Goal: Task Accomplishment & Management: Manage account settings

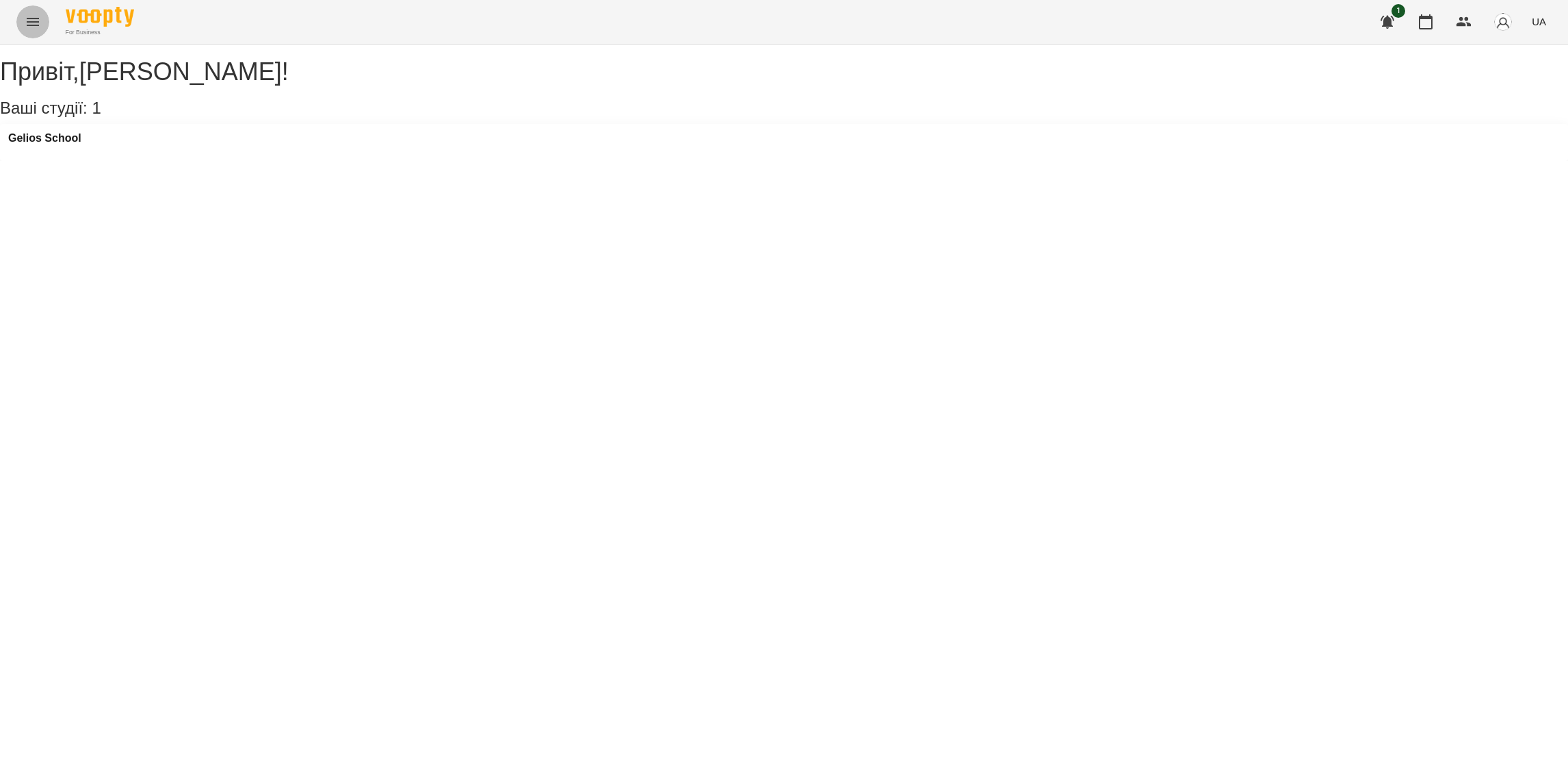
click at [34, 19] on icon "Menu" at bounding box center [33, 22] width 16 height 16
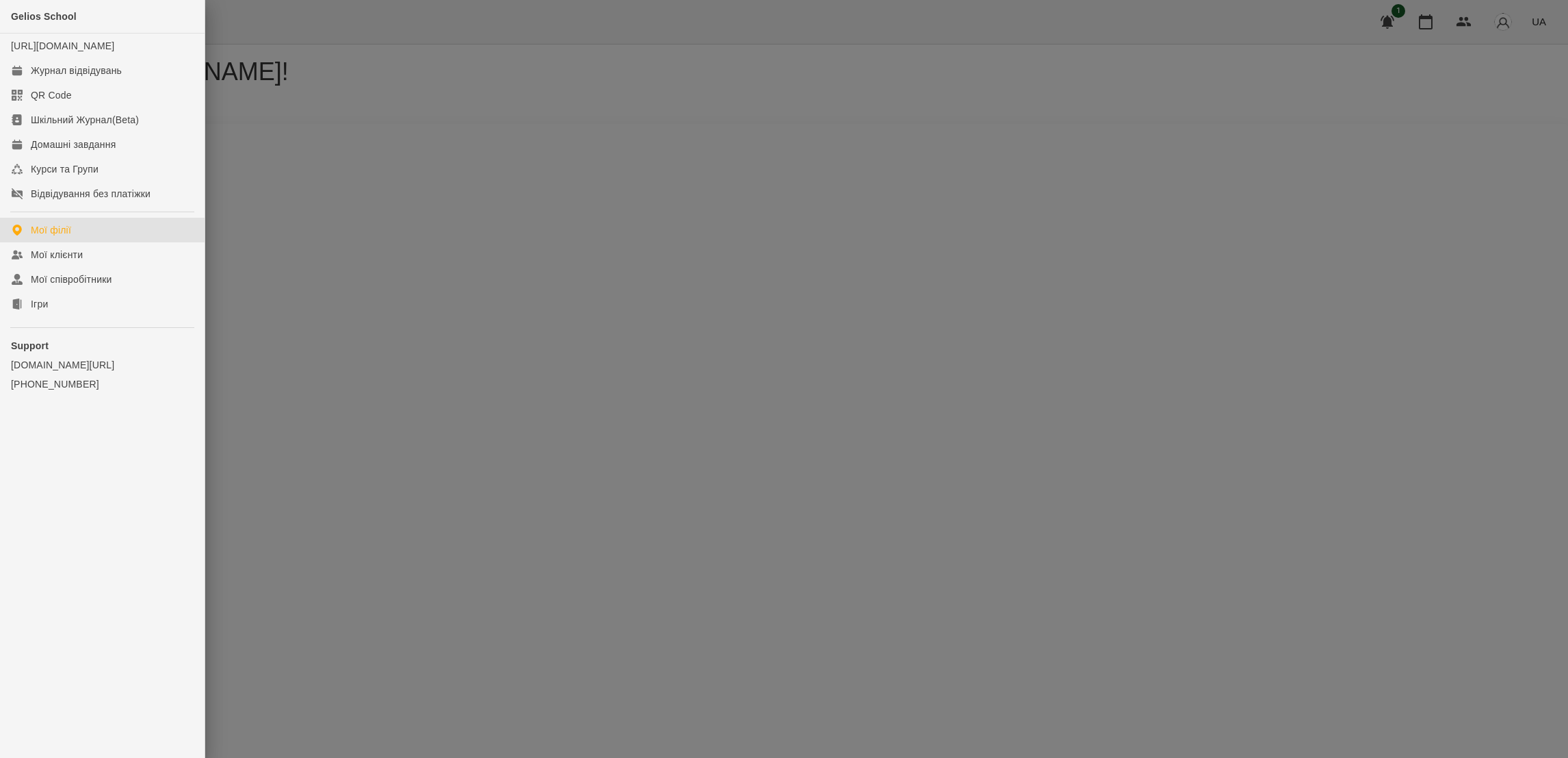
drag, startPoint x: 787, startPoint y: 218, endPoint x: 1094, endPoint y: 144, distance: 315.8
click at [808, 217] on div at bounding box center [784, 379] width 1568 height 758
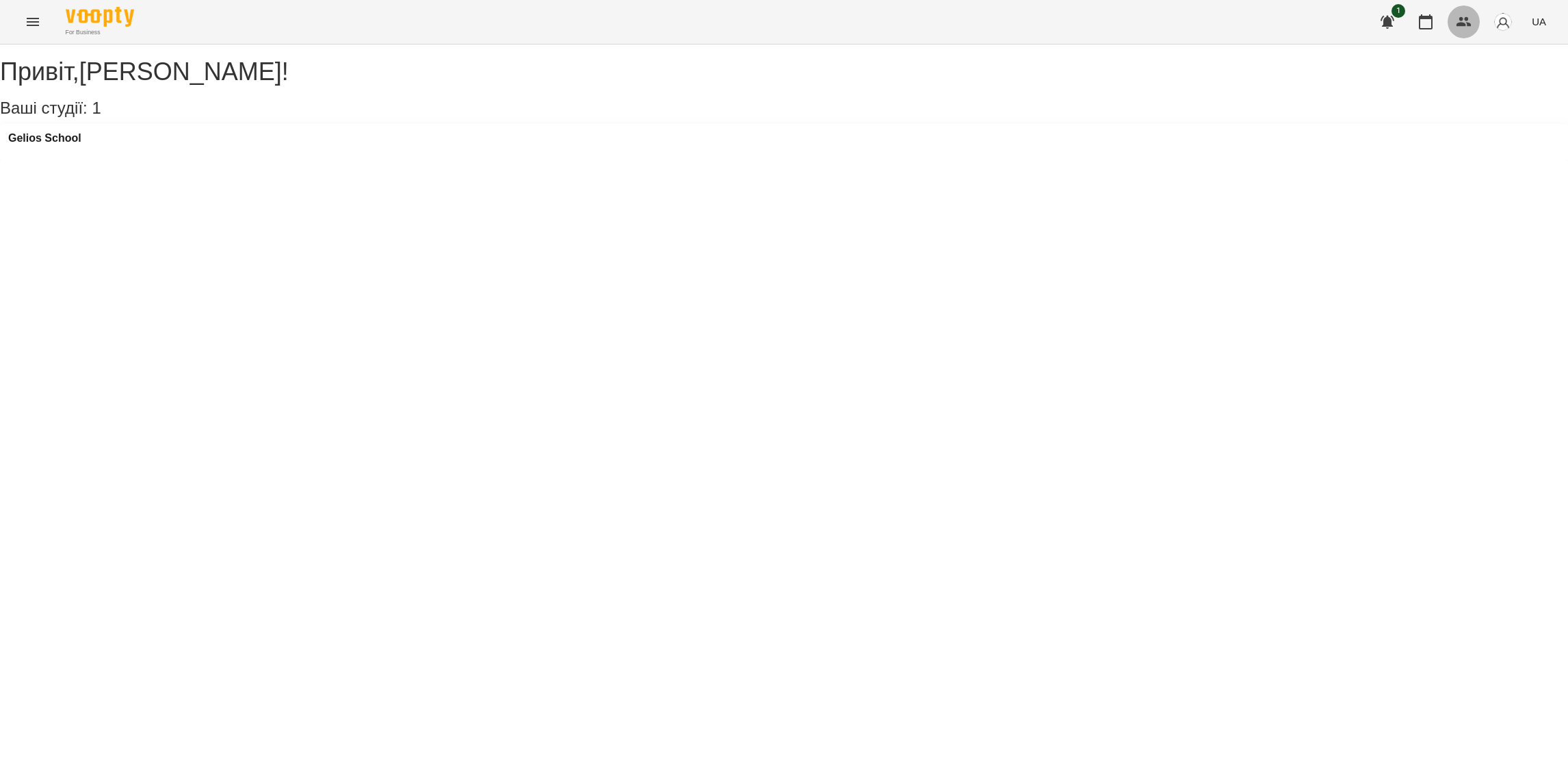
click at [1476, 20] on button "button" at bounding box center [1464, 22] width 33 height 33
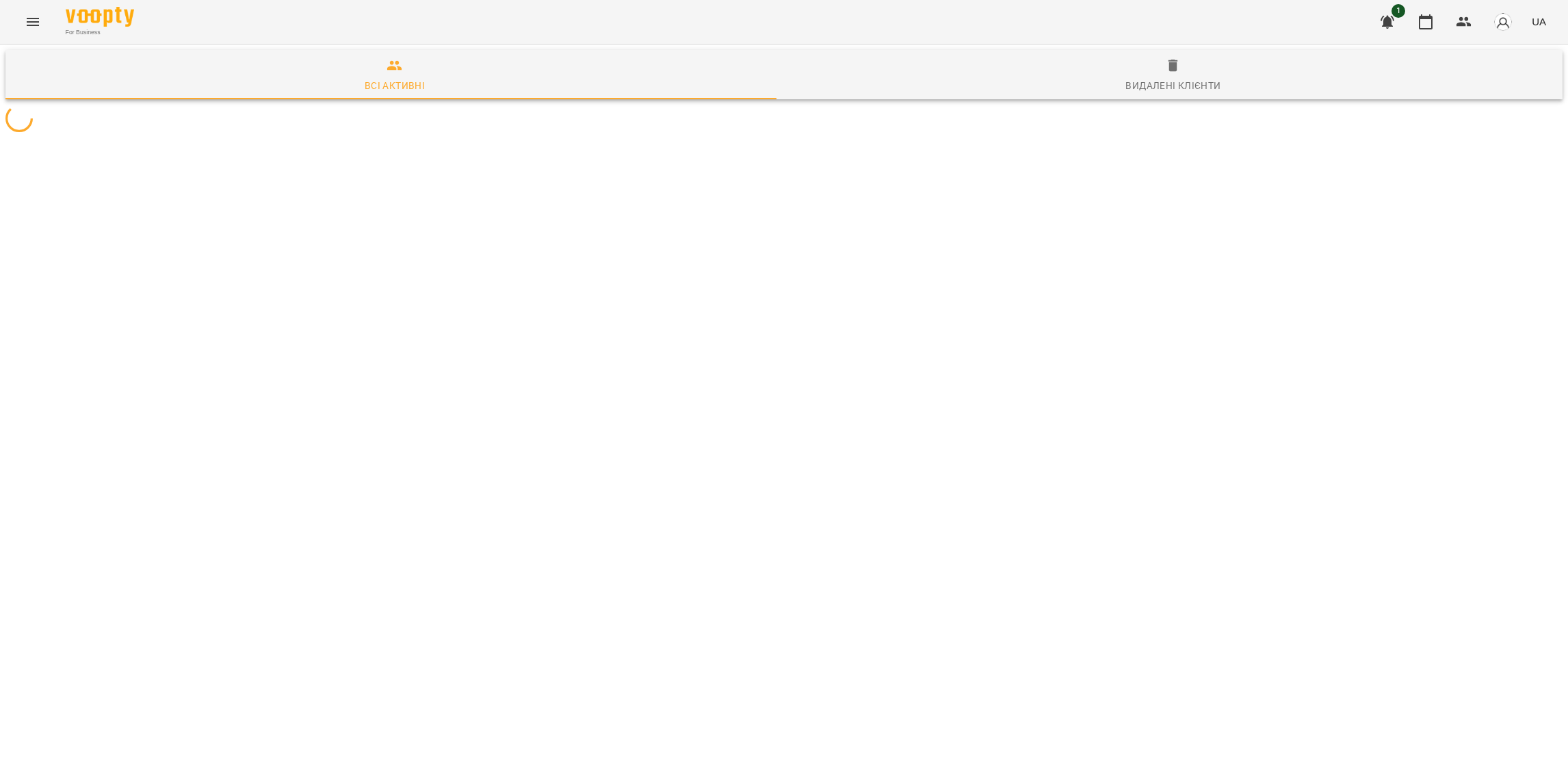
click at [1505, 16] on img "button" at bounding box center [1503, 22] width 19 height 19
click at [1472, 118] on span "Вийти" at bounding box center [1473, 126] width 34 height 16
